Goal: Information Seeking & Learning: Learn about a topic

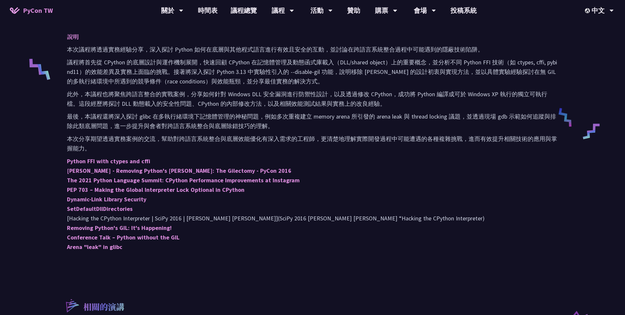
click at [320, 146] on p "本次分享期望透過實務案例的交流，幫助對跨語言系統整合與底層效能優化有深入需求的工程師，更清楚地理解實際開發過程中可能遭遇的各種複雜挑戰，進而有效提升相關技術的…" at bounding box center [312, 143] width 491 height 19
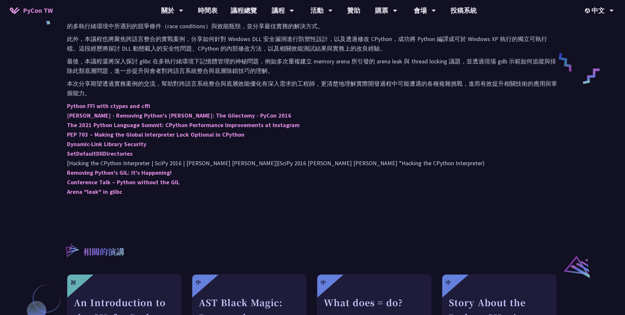
scroll to position [262, 0]
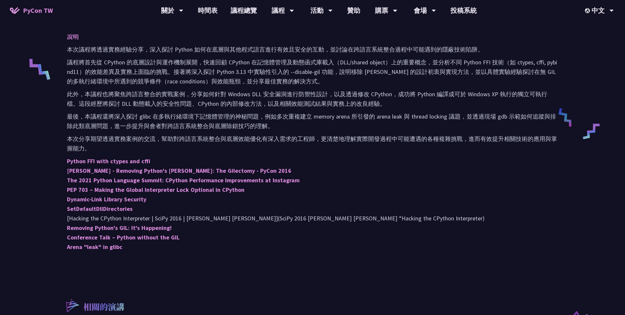
click at [296, 93] on p "此外，本議程也將聚焦跨語言整合的實戰案例，分享如何針對 Windows DLL 安全漏洞進行防禦性設計，以及透過修改 CPython，成功將 Python 編…" at bounding box center [312, 98] width 491 height 19
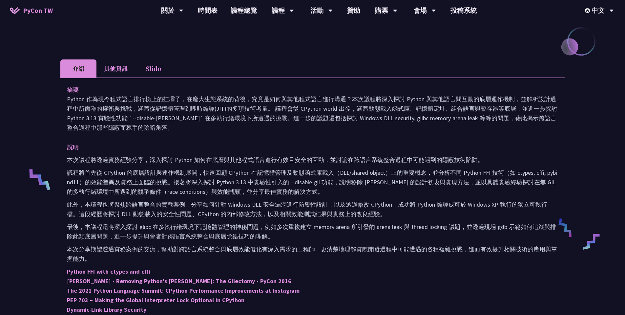
scroll to position [131, 0]
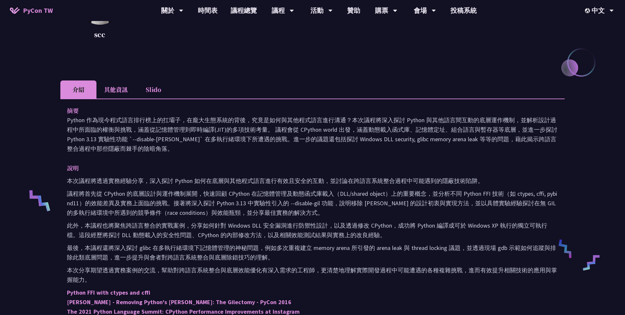
click at [320, 160] on div "摘要 Python 作為現今程式語言排行榜上的扛壩子，在龐大生態系統的背後，究竟是如何與其他程式語言進行溝通？本次議程將深入探討 Python 與其他語言間互…" at bounding box center [312, 248] width 504 height 301
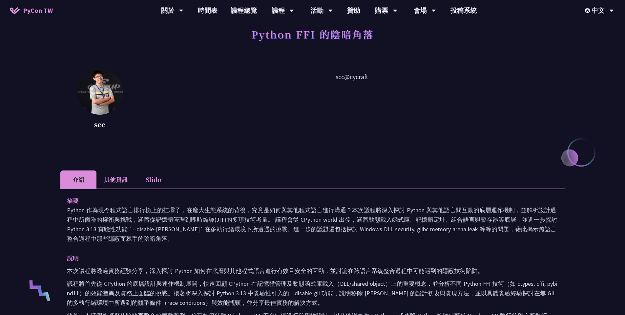
scroll to position [0, 0]
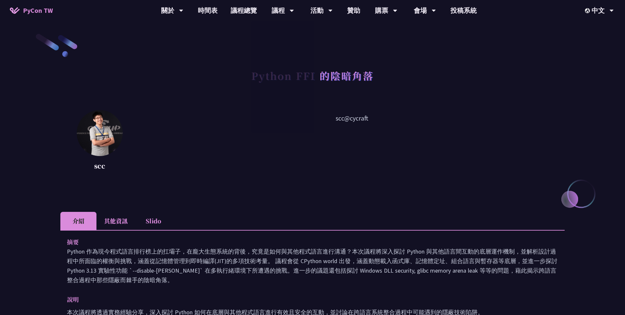
click at [127, 127] on div "scc scc@cycraft" at bounding box center [312, 143] width 504 height 66
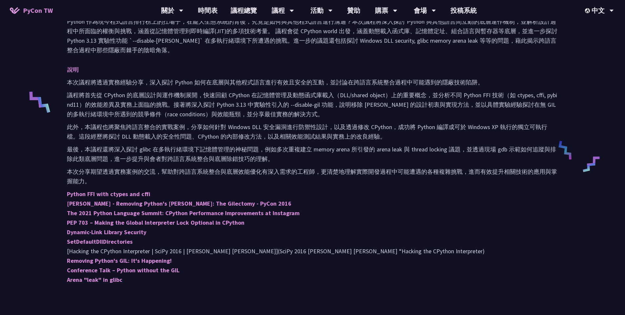
scroll to position [394, 0]
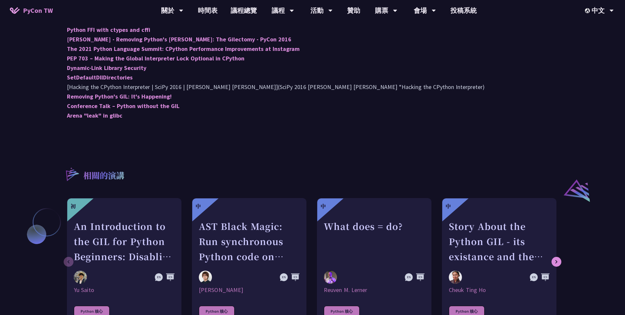
scroll to position [295, 0]
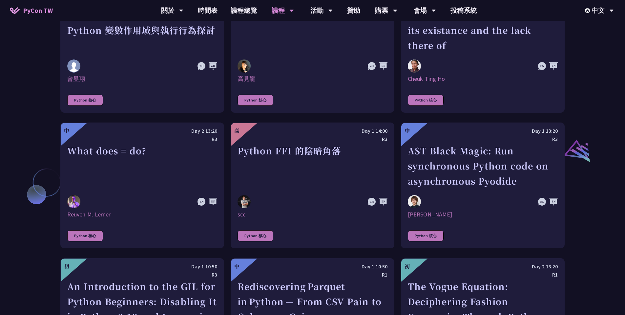
scroll to position [694, 0]
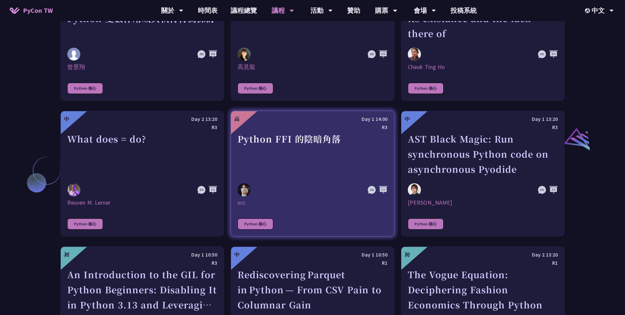
click at [336, 123] on div "R3" at bounding box center [313, 127] width 150 height 8
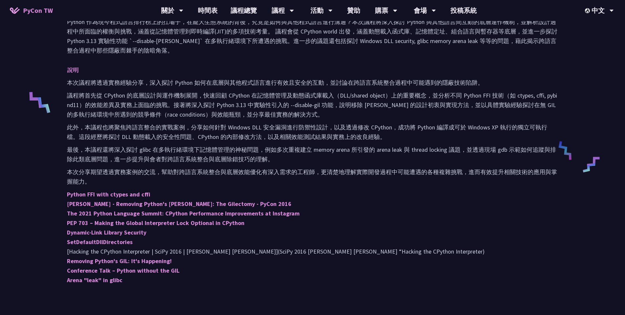
scroll to position [230, 0]
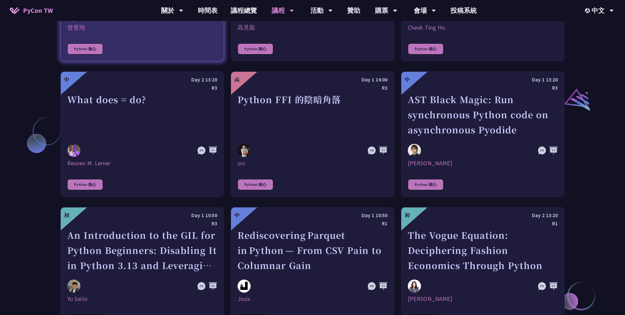
scroll to position [741, 0]
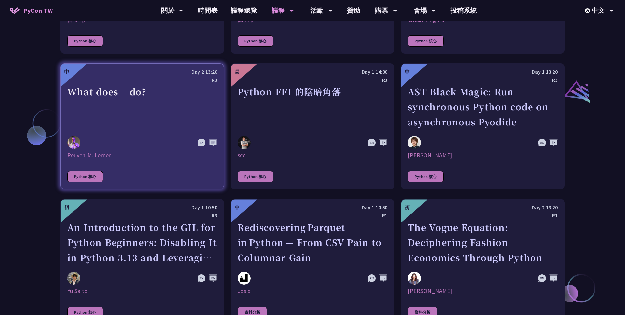
click at [197, 86] on div "What does = do?" at bounding box center [142, 106] width 150 height 45
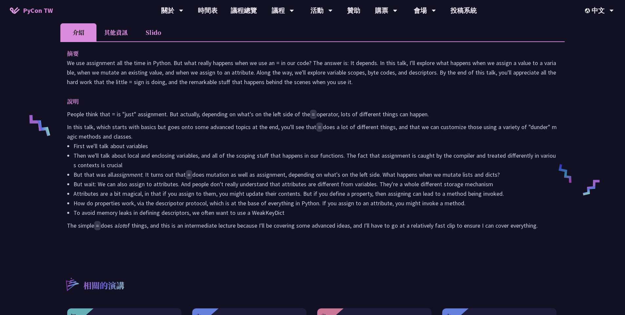
scroll to position [295, 0]
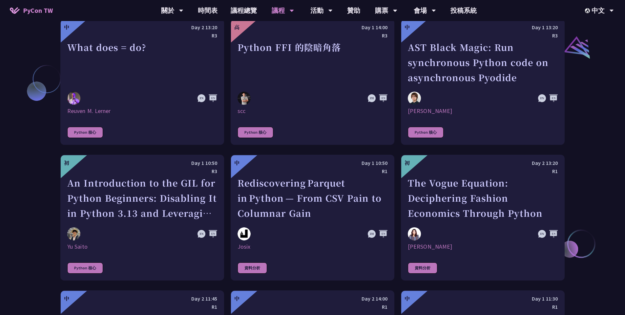
scroll to position [795, 0]
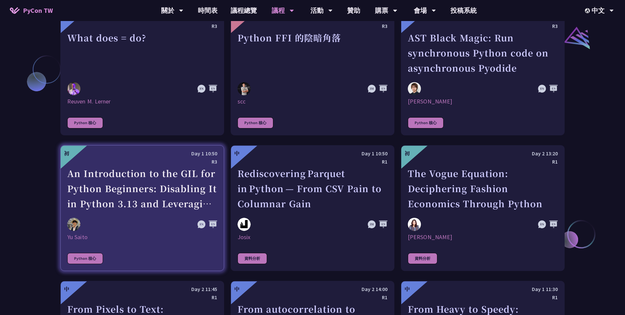
click at [174, 166] on div "An Introduction to the GIL for Python Beginners: Disabling It in Python 3.13 an…" at bounding box center [142, 188] width 150 height 45
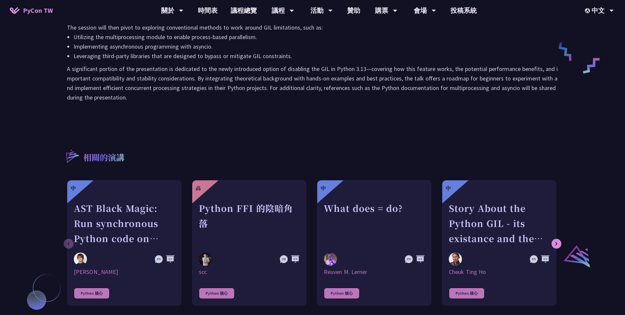
scroll to position [459, 0]
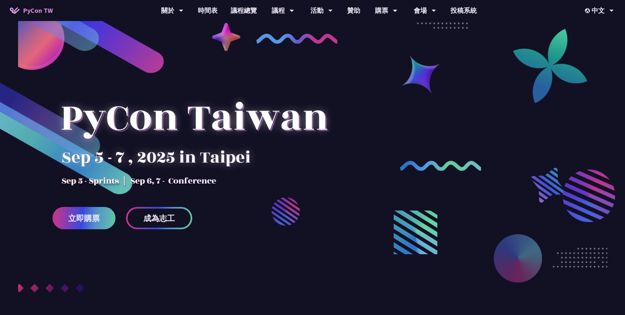
scroll to position [33, 0]
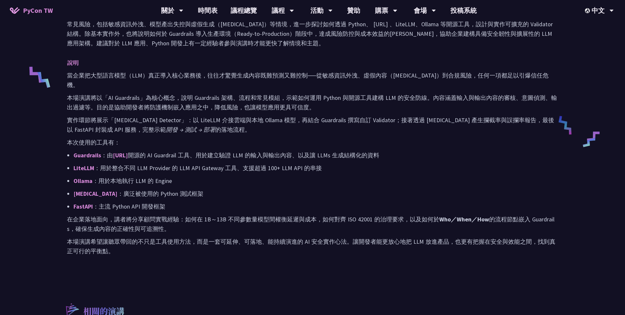
scroll to position [262, 0]
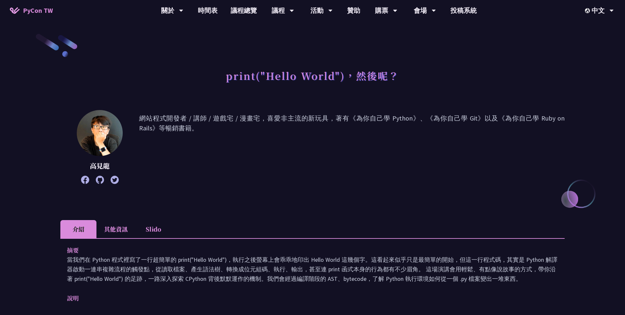
scroll to position [131, 0]
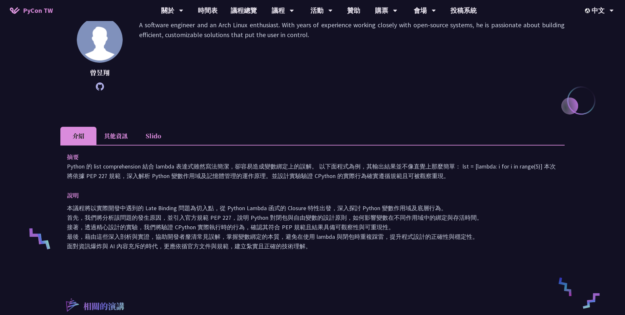
scroll to position [131, 0]
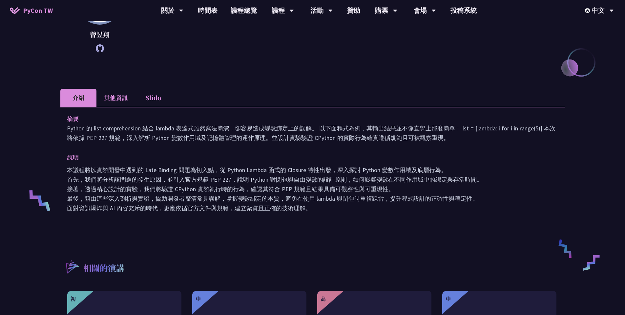
click at [288, 169] on p "本議程將以實際開發中遇到的 Late Binding 問題為切入點，從 Python Lambda 函式的 Closure 特性出發，深入探討 Python …" at bounding box center [312, 189] width 491 height 48
copy p "Closure"
